Goal: Information Seeking & Learning: Learn about a topic

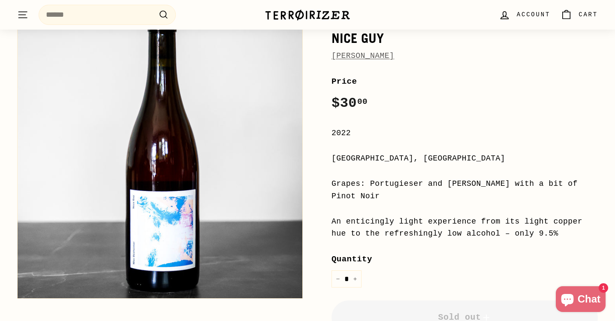
scroll to position [120, 0]
drag, startPoint x: 389, startPoint y: 180, endPoint x: 395, endPoint y: 189, distance: 11.1
click at [395, 189] on div "Grapes: Portugieser and [PERSON_NAME] with a bit of Pinot Noir" at bounding box center [464, 189] width 266 height 25
click at [395, 188] on div "Grapes: Portugieser and [PERSON_NAME] with a bit of Pinot Noir" at bounding box center [464, 189] width 266 height 25
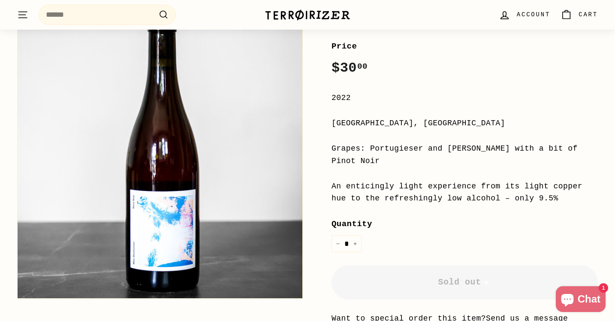
scroll to position [155, 0]
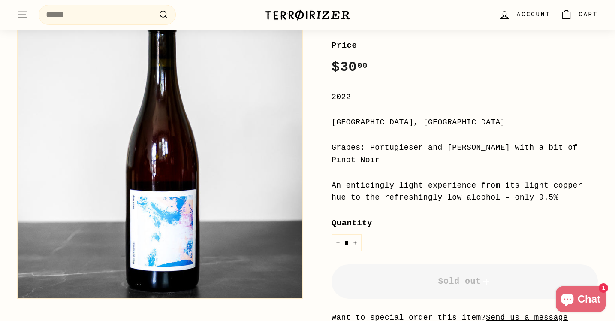
click at [395, 188] on div "An enticingly light experience from its light copper hue to the refreshingly lo…" at bounding box center [464, 191] width 266 height 25
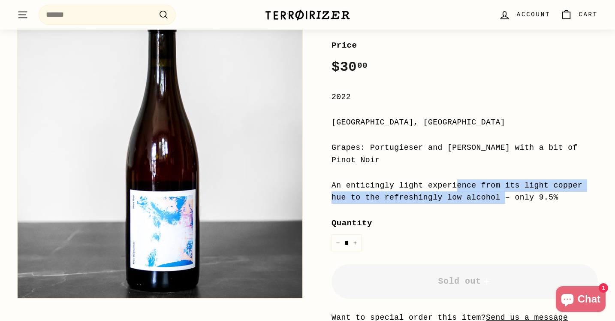
drag, startPoint x: 394, startPoint y: 188, endPoint x: 345, endPoint y: 184, distance: 49.9
click at [345, 184] on div "An enticingly light experience from its light copper hue to the refreshingly lo…" at bounding box center [464, 191] width 266 height 25
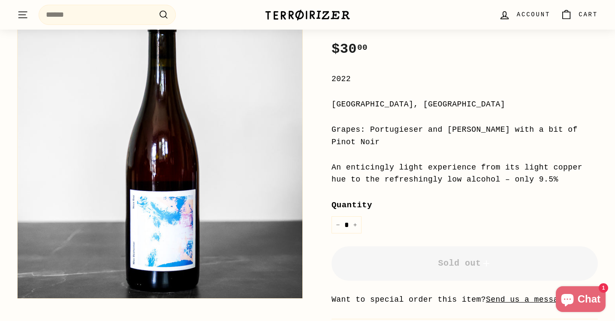
scroll to position [175, 0]
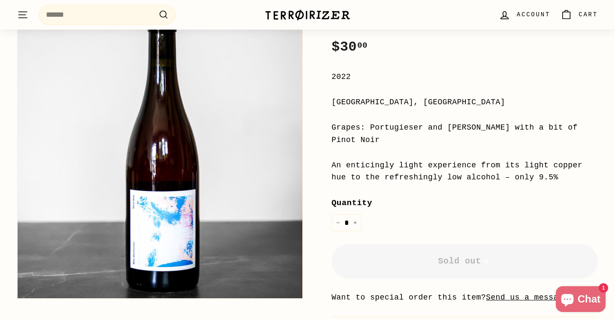
click at [394, 171] on div "An enticingly light experience from its light copper hue to the refreshingly lo…" at bounding box center [464, 171] width 266 height 25
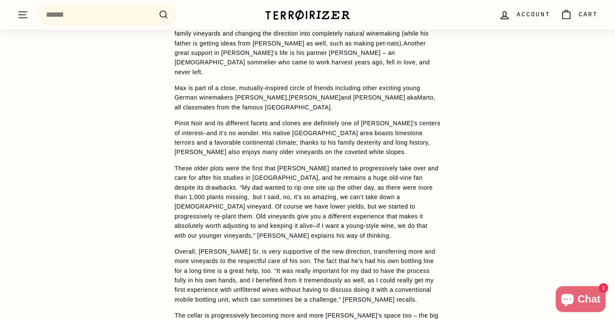
scroll to position [623, 0]
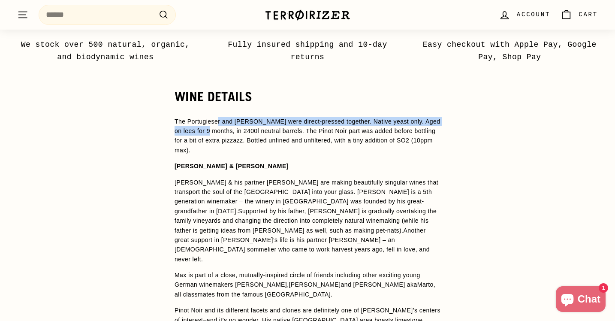
drag, startPoint x: 219, startPoint y: 113, endPoint x: 219, endPoint y: 121, distance: 8.2
click at [219, 121] on span "The Portugieser and [PERSON_NAME] were direct-pressed together. Native yeast on…" at bounding box center [306, 136] width 265 height 36
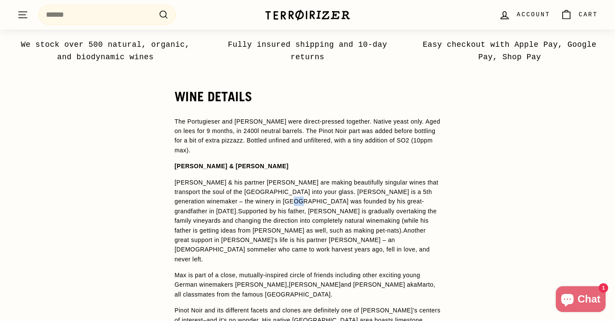
drag, startPoint x: 282, startPoint y: 195, endPoint x: 288, endPoint y: 196, distance: 6.6
click at [288, 196] on span "[PERSON_NAME] & his partner [PERSON_NAME] are making beautifully singular wines…" at bounding box center [306, 197] width 264 height 36
click at [297, 131] on span "The Portugieser and [PERSON_NAME] were direct-pressed together. Native yeast on…" at bounding box center [306, 136] width 265 height 36
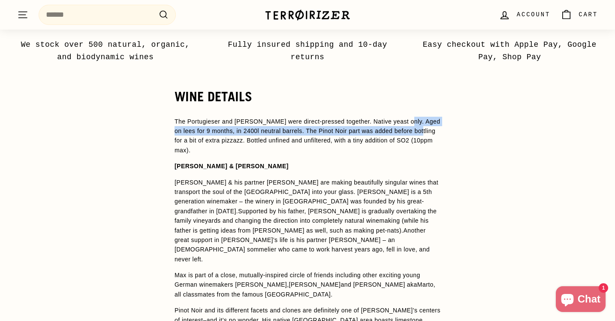
drag, startPoint x: 407, startPoint y: 116, endPoint x: 438, endPoint y: 120, distance: 32.1
click at [439, 121] on p "The Portugieser and [PERSON_NAME] were direct-pressed together. Native yeast on…" at bounding box center [307, 136] width 266 height 39
copy span "Aged on lees for 9 months, in 2400l neutral barrels. The Pinot Noir part was ad…"
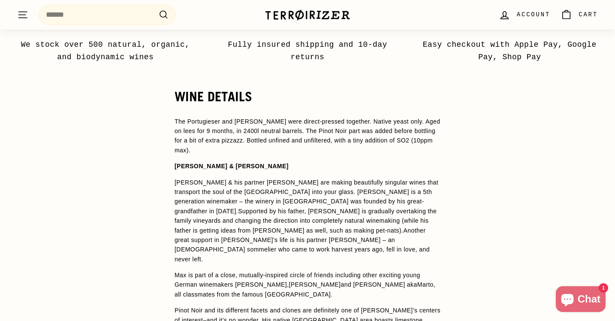
click at [207, 196] on span "[PERSON_NAME] & his partner [PERSON_NAME] are making beautifully singular wines…" at bounding box center [306, 197] width 264 height 36
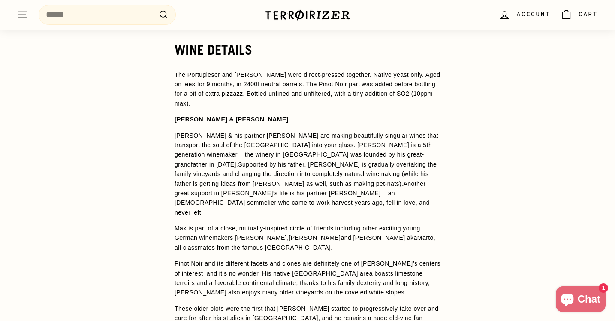
scroll to position [670, 0]
drag, startPoint x: 180, startPoint y: 206, endPoint x: 269, endPoint y: 206, distance: 88.3
click at [269, 223] on p "Max is part of a close, mutually-inspired circle of friends including other exc…" at bounding box center [307, 237] width 266 height 29
